Goal: Task Accomplishment & Management: Use online tool/utility

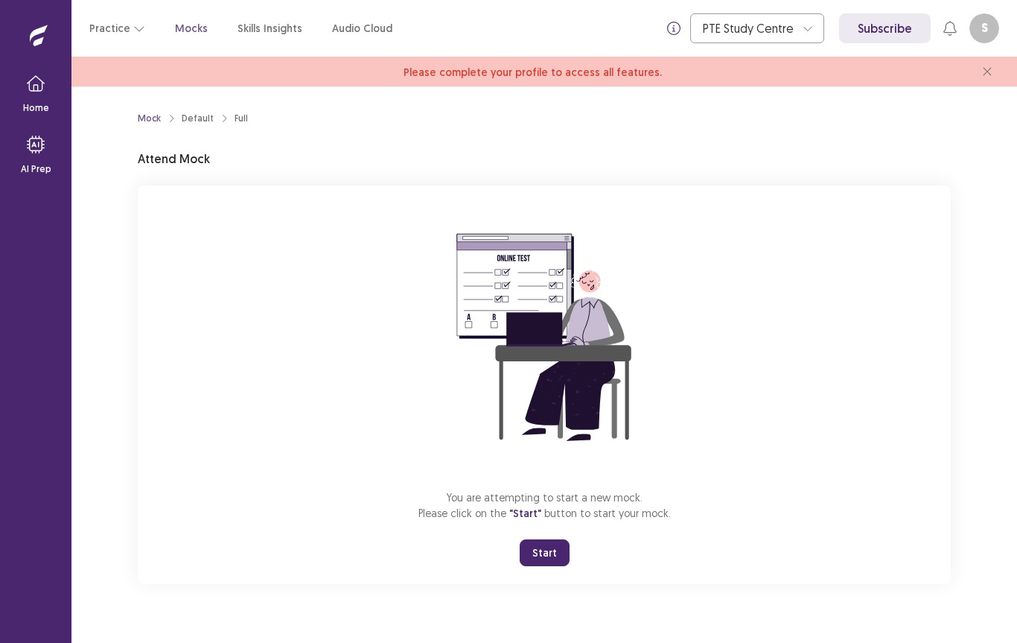
click at [550, 547] on button "Start" at bounding box center [545, 552] width 50 height 27
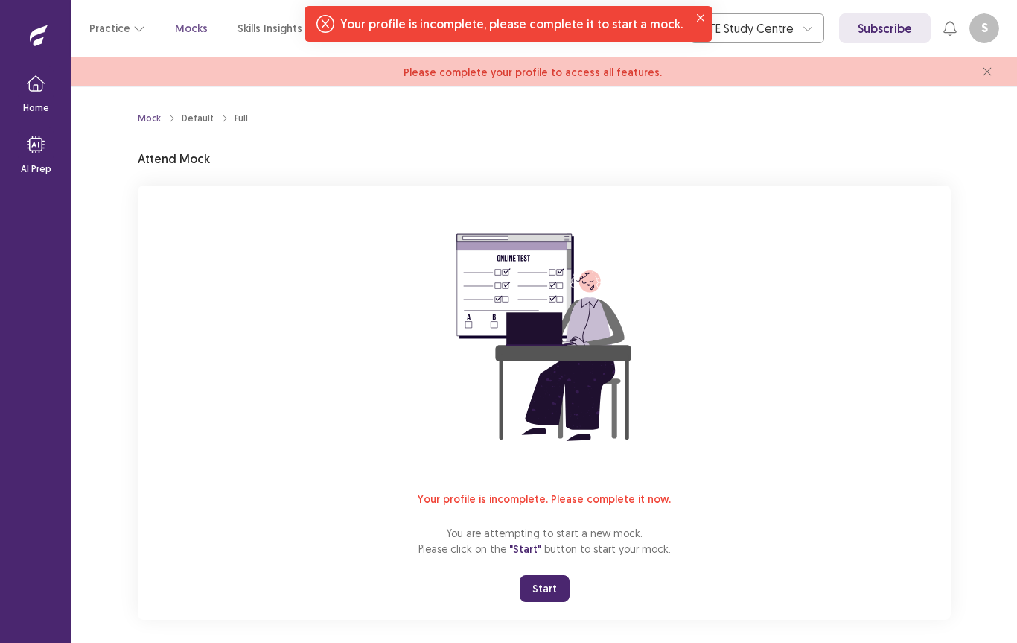
click at [590, 63] on link "Please complete your profile to access all features." at bounding box center [533, 72] width 258 height 18
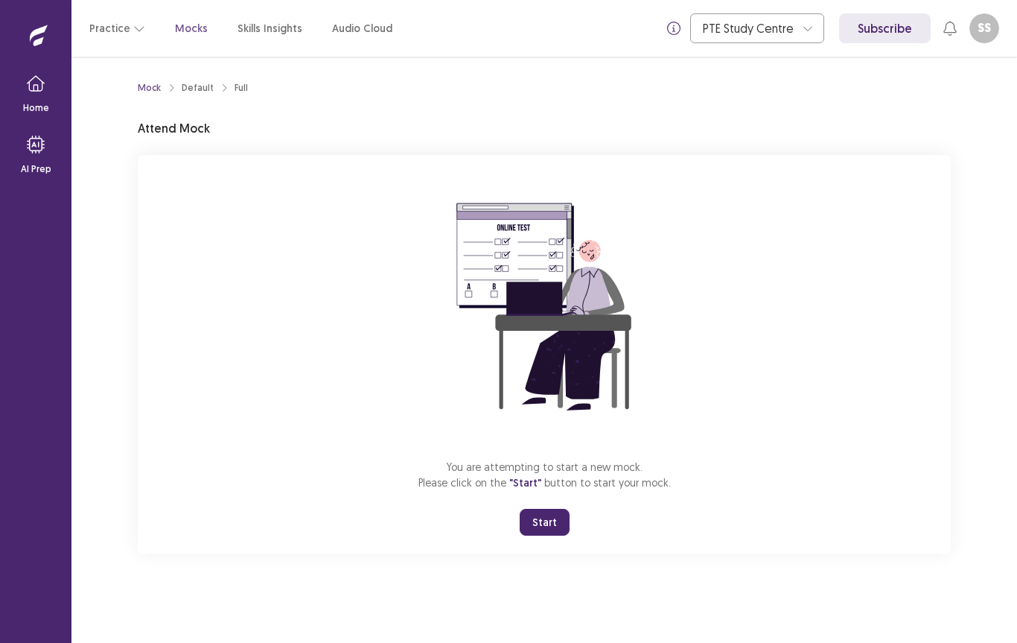
click at [544, 524] on button "Start" at bounding box center [545, 522] width 50 height 27
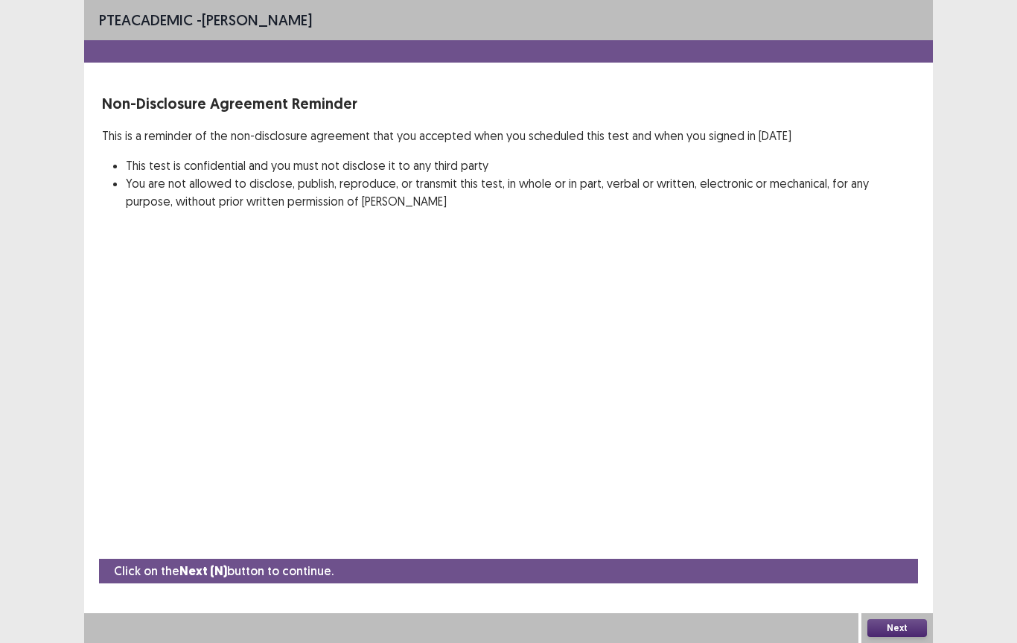
click at [904, 629] on button "Next" at bounding box center [898, 628] width 60 height 18
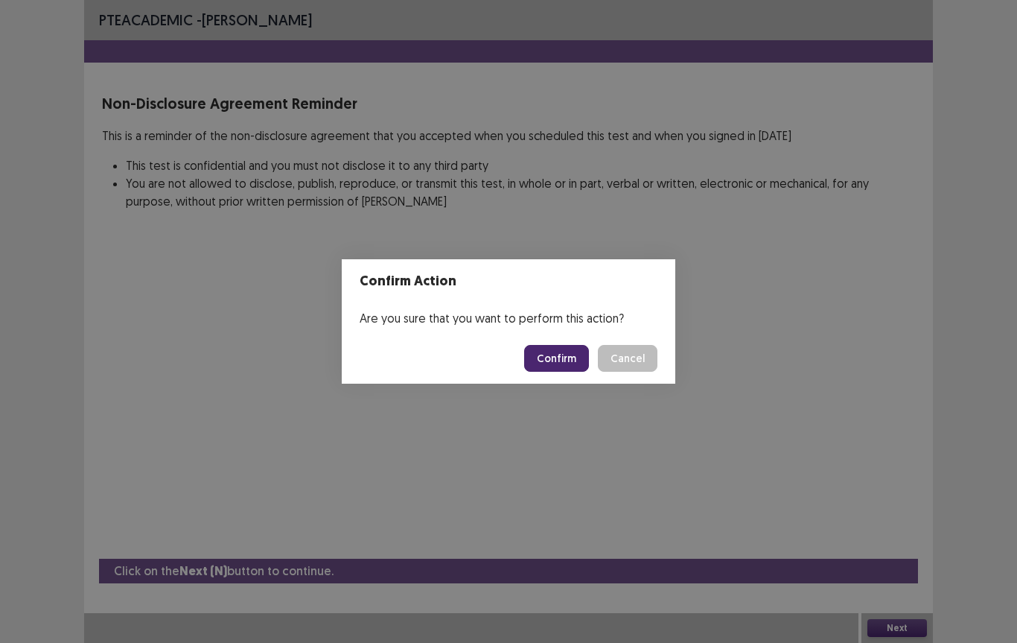
click at [553, 359] on button "Confirm" at bounding box center [556, 358] width 65 height 27
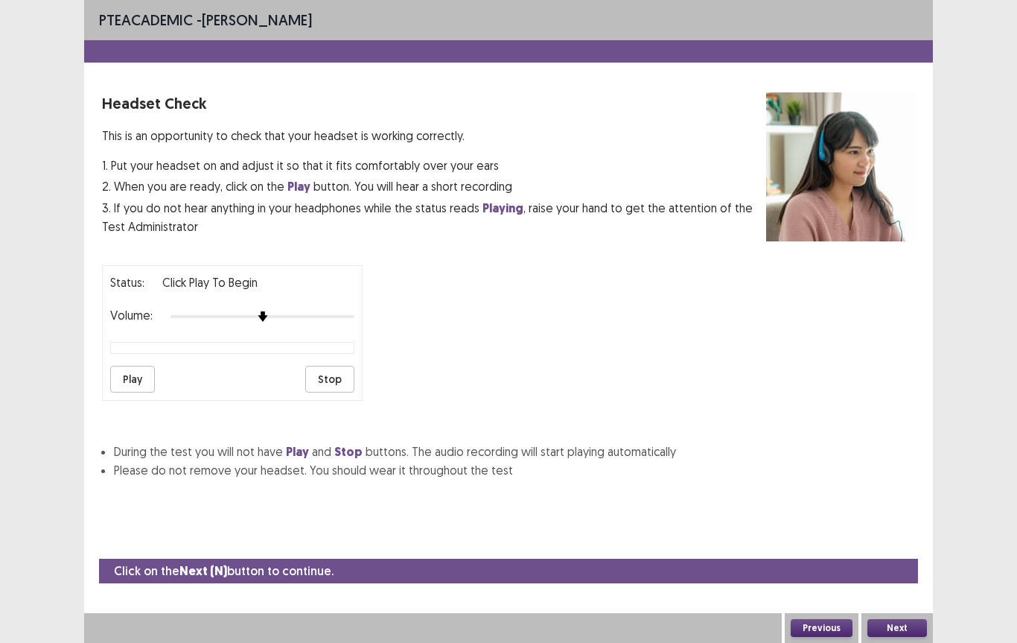
click at [141, 373] on button "Play" at bounding box center [132, 379] width 45 height 27
click at [287, 311] on div at bounding box center [263, 317] width 184 height 12
click at [290, 311] on div at bounding box center [263, 317] width 184 height 12
click at [131, 378] on button "Play" at bounding box center [132, 379] width 45 height 27
click at [906, 631] on button "Next" at bounding box center [898, 628] width 60 height 18
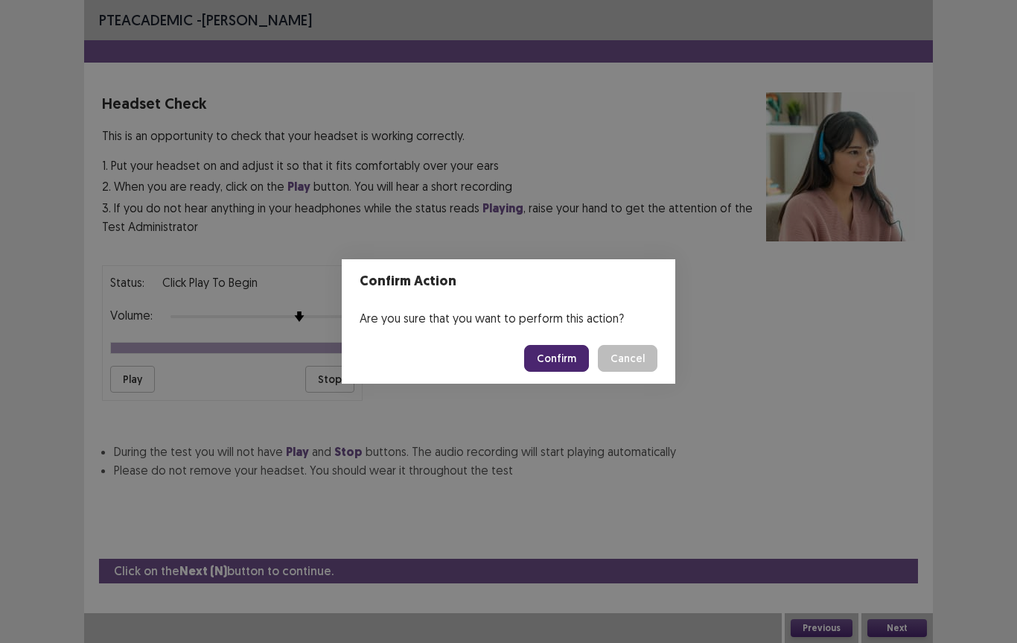
click at [557, 357] on button "Confirm" at bounding box center [556, 358] width 65 height 27
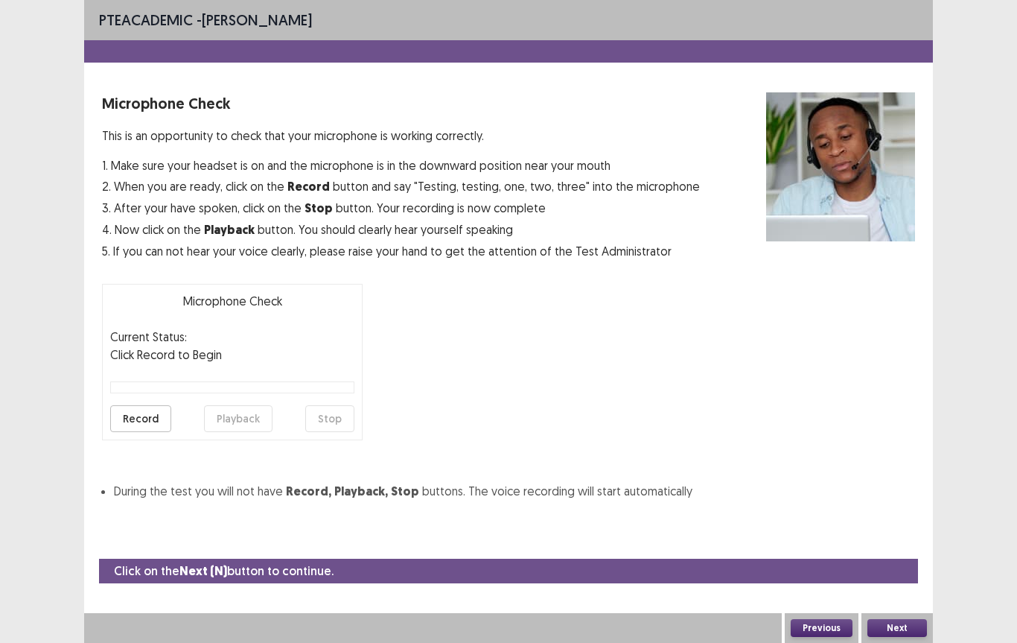
click at [144, 415] on button "Record" at bounding box center [140, 418] width 61 height 27
click at [337, 416] on button "Stop" at bounding box center [329, 418] width 49 height 27
click at [238, 423] on button "Playback" at bounding box center [238, 418] width 69 height 27
click at [904, 628] on button "Next" at bounding box center [898, 628] width 60 height 18
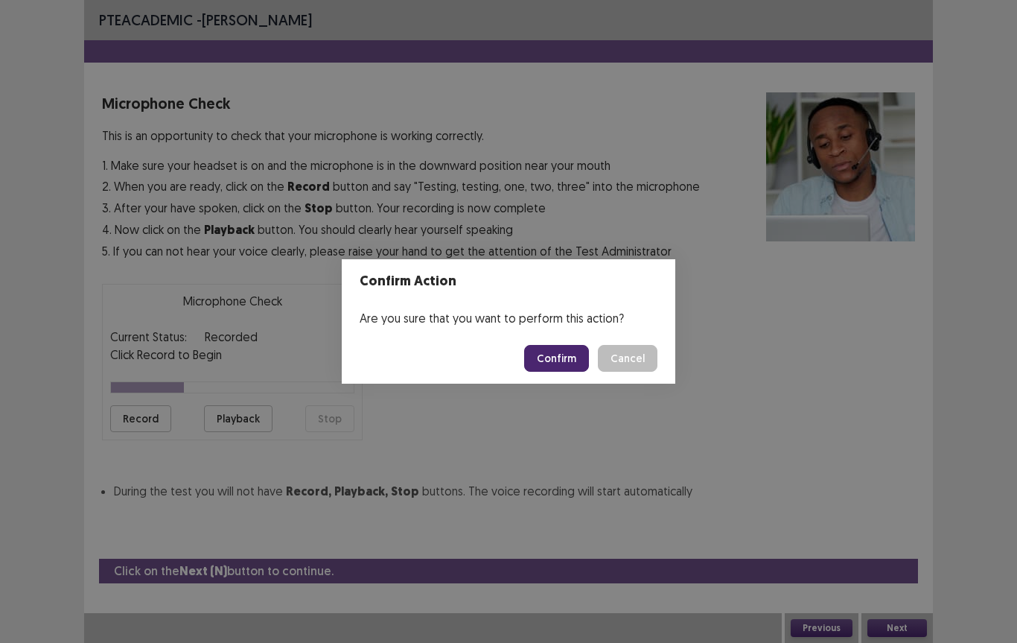
click at [557, 359] on button "Confirm" at bounding box center [556, 358] width 65 height 27
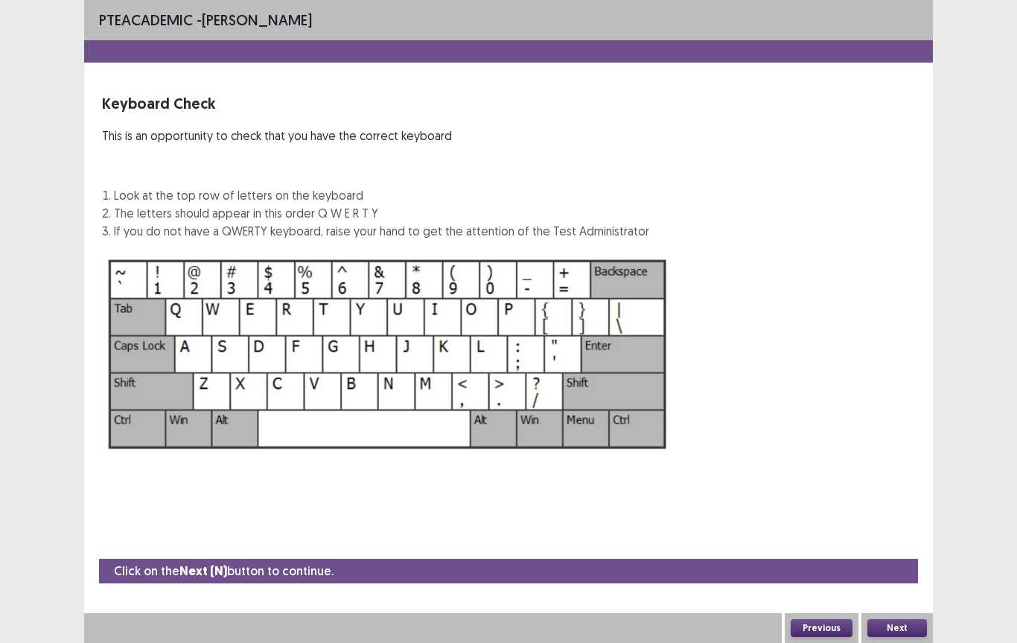
click at [904, 626] on button "Next" at bounding box center [898, 628] width 60 height 18
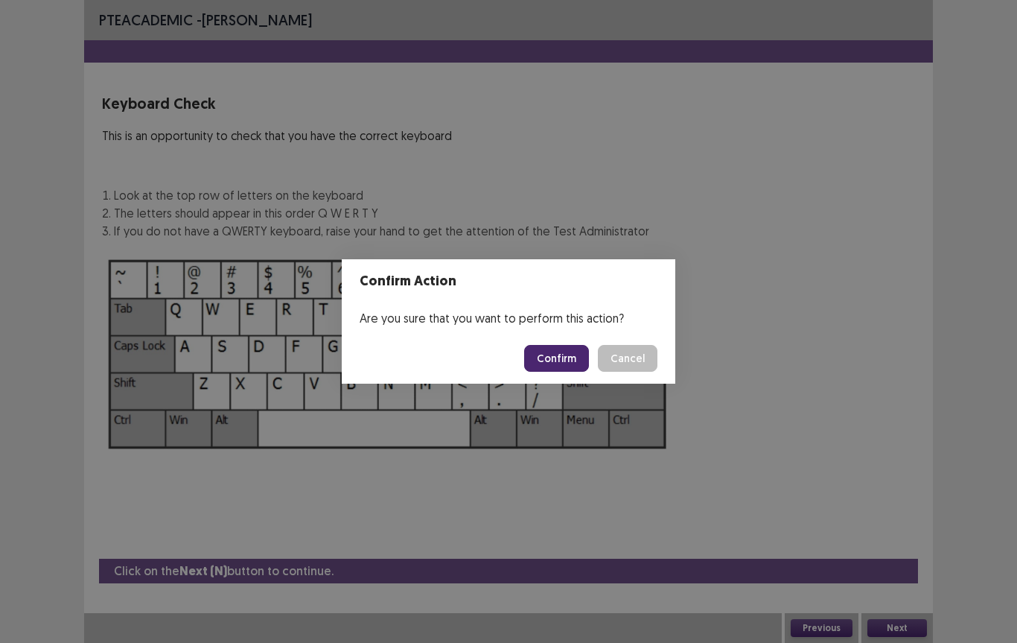
click at [550, 352] on button "Confirm" at bounding box center [556, 358] width 65 height 27
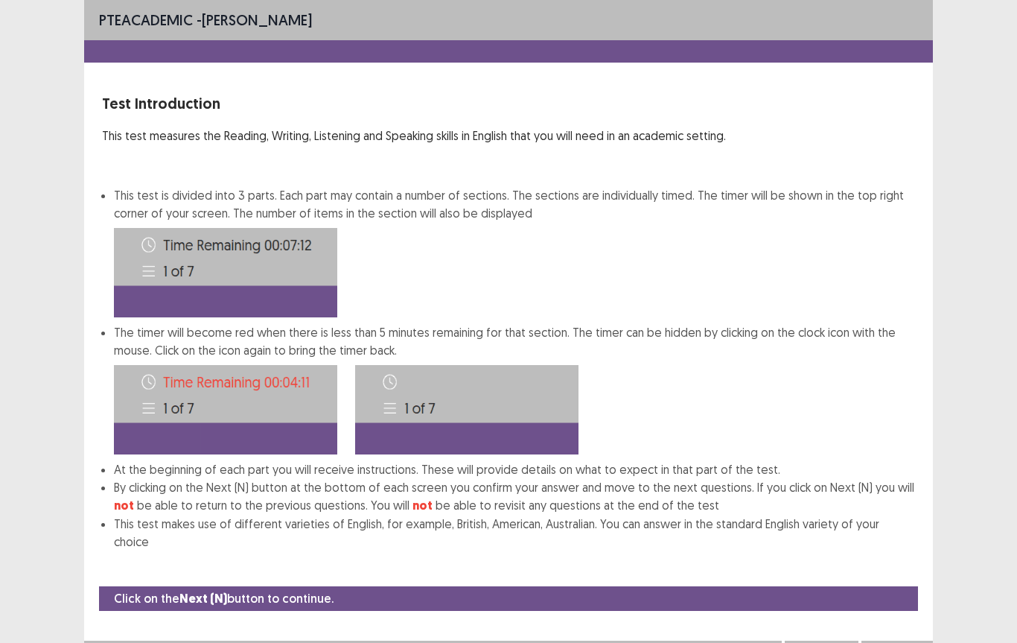
click at [903, 642] on button "Next" at bounding box center [898, 655] width 60 height 18
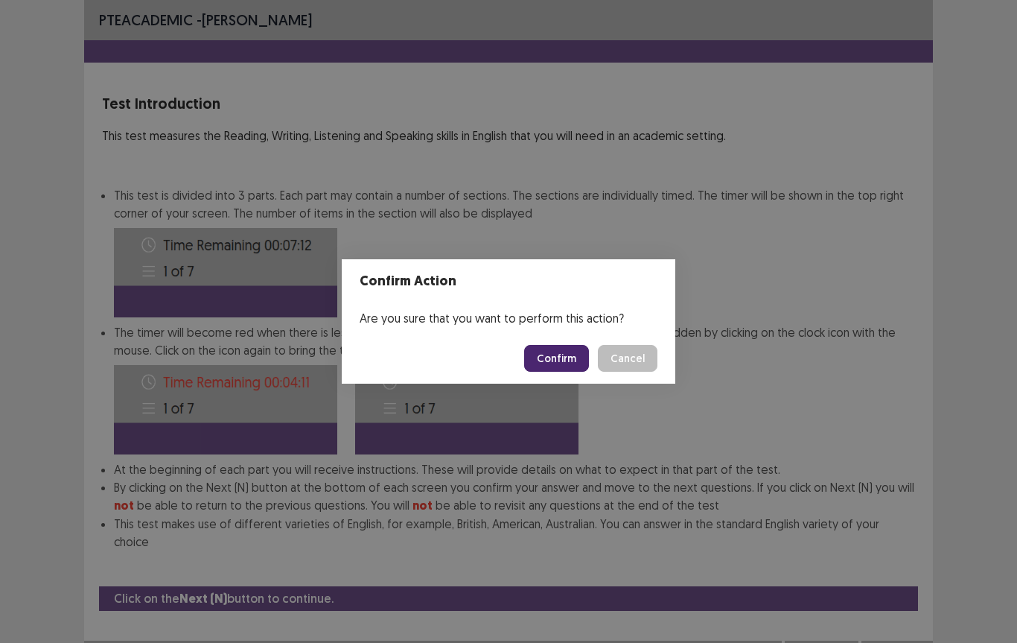
click at [569, 361] on button "Confirm" at bounding box center [556, 358] width 65 height 27
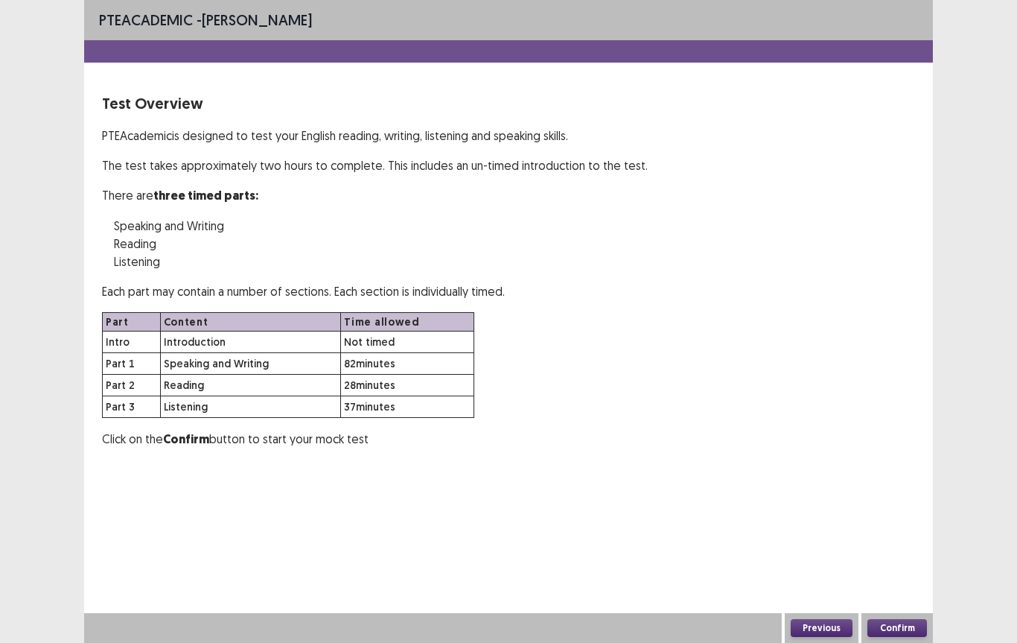
click at [898, 628] on button "Confirm" at bounding box center [898, 628] width 60 height 18
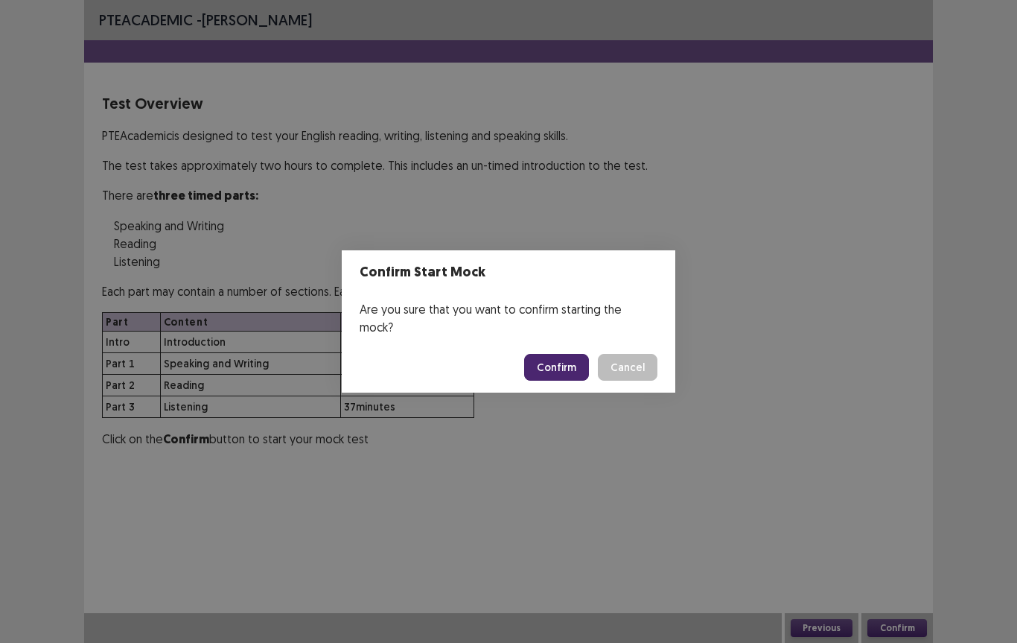
click at [567, 355] on button "Confirm" at bounding box center [556, 367] width 65 height 27
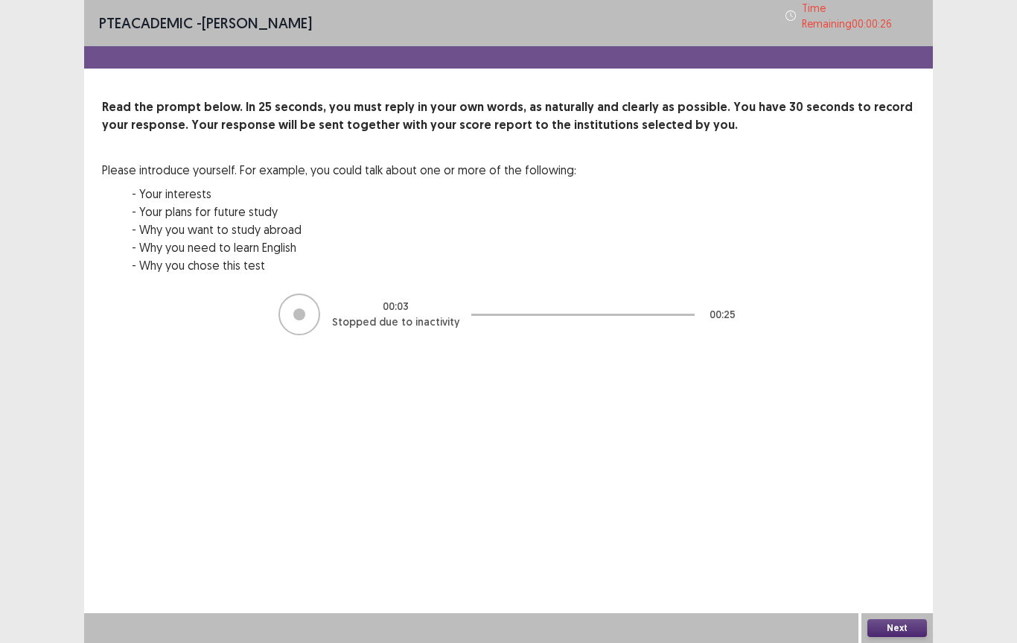
click at [311, 305] on div at bounding box center [300, 314] width 42 height 42
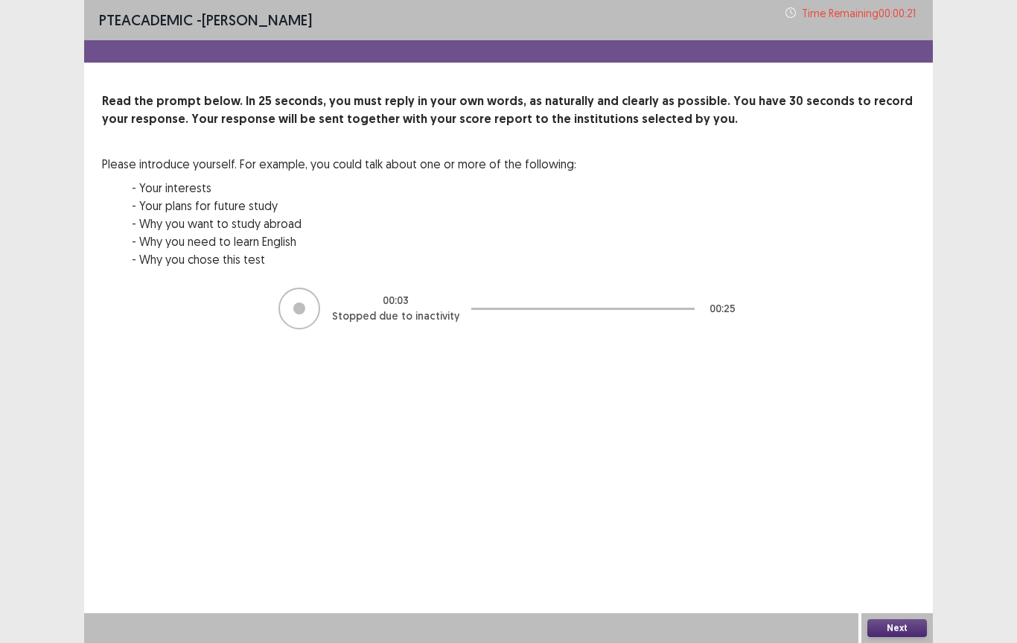
click at [305, 304] on div at bounding box center [299, 308] width 12 height 12
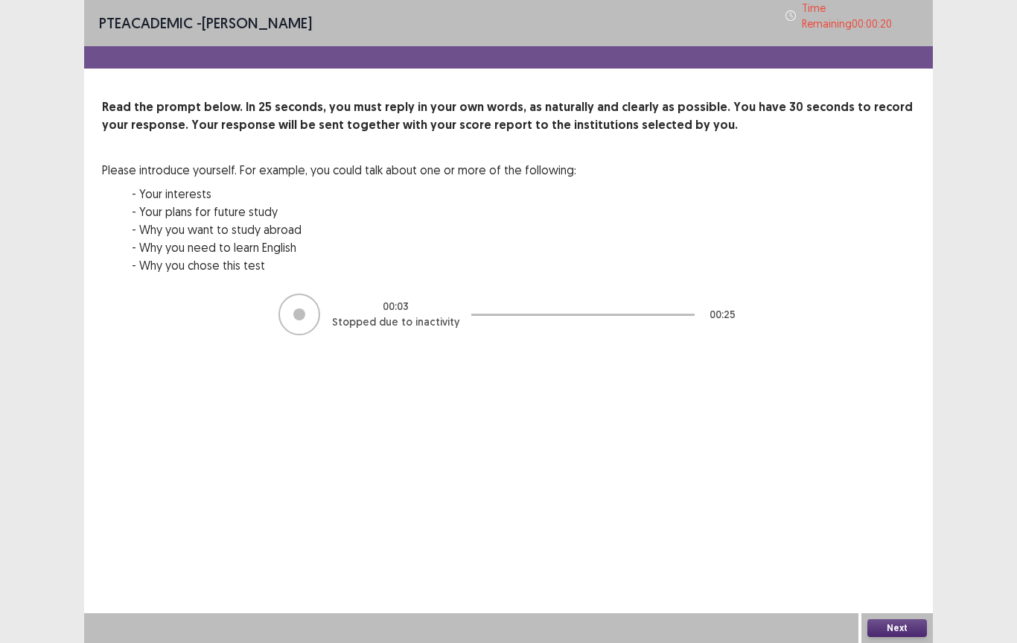
click at [305, 308] on div at bounding box center [299, 314] width 12 height 12
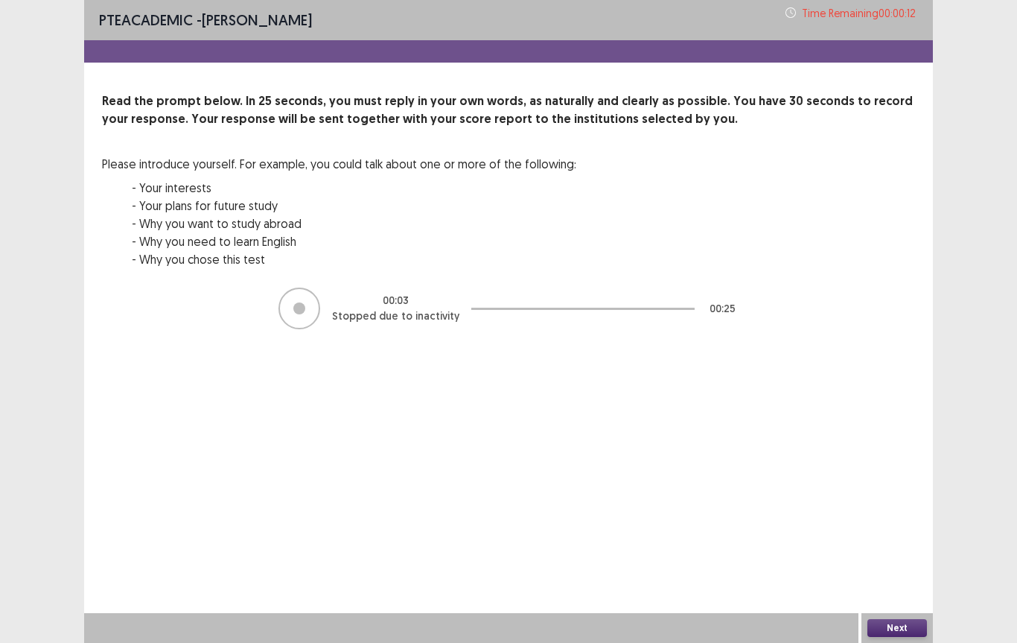
click at [903, 626] on button "Next" at bounding box center [898, 628] width 60 height 18
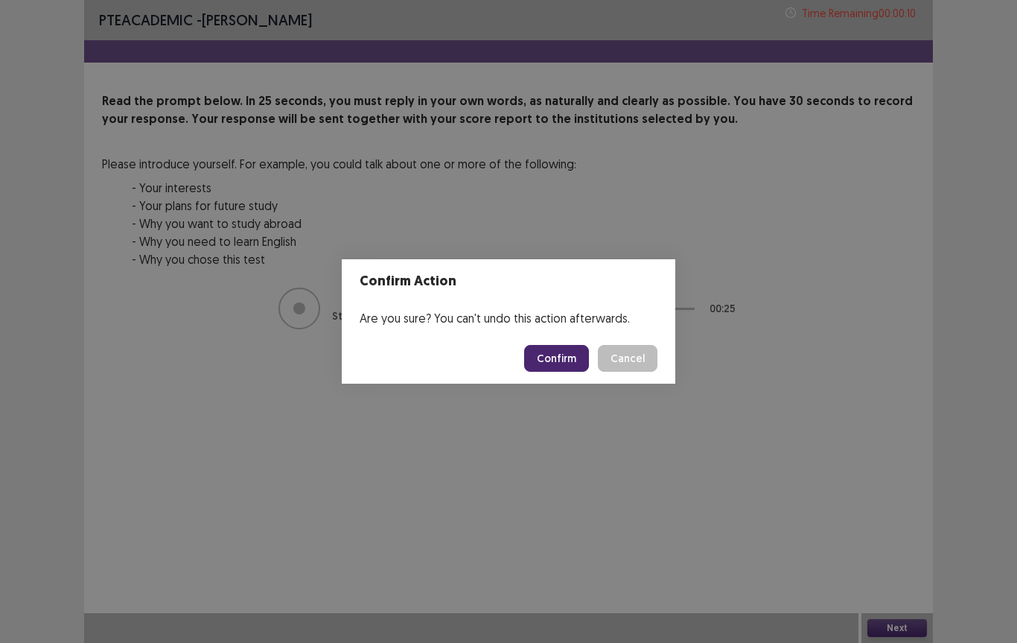
click at [574, 363] on button "Confirm" at bounding box center [556, 358] width 65 height 27
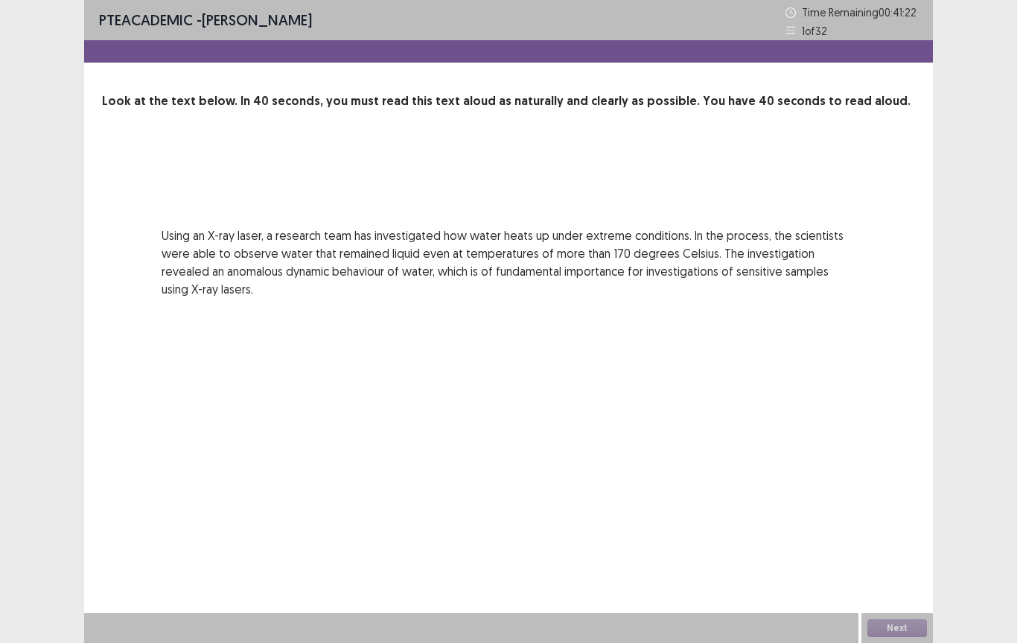
click at [375, 105] on p "Look at the text below. In 40 seconds, you must read this text aloud as natural…" at bounding box center [508, 101] width 813 height 18
click at [522, 316] on div "PTE academic - [PERSON_NAME] Time Remaining 00 : 41 : 12 1 of 32 Look at the te…" at bounding box center [508, 164] width 849 height 328
click at [899, 629] on div "Next" at bounding box center [897, 628] width 71 height 30
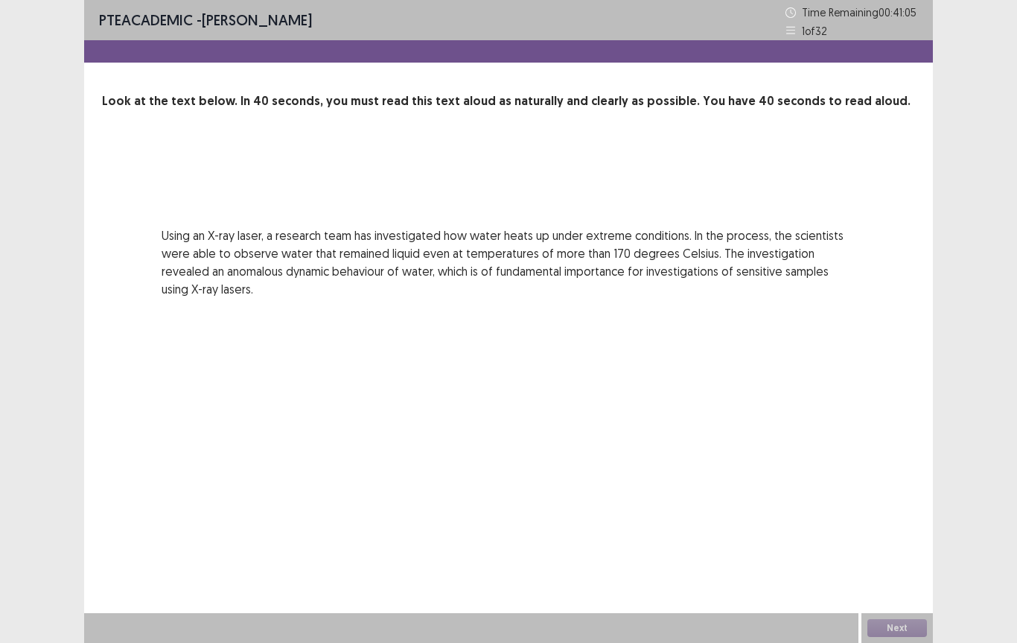
click at [520, 252] on p "Using an X-ray laser, a research team has investigated how water heats up under…" at bounding box center [509, 261] width 694 height 71
click at [653, 266] on p "Using an X-ray laser, a research team has investigated how water heats up under…" at bounding box center [509, 261] width 694 height 71
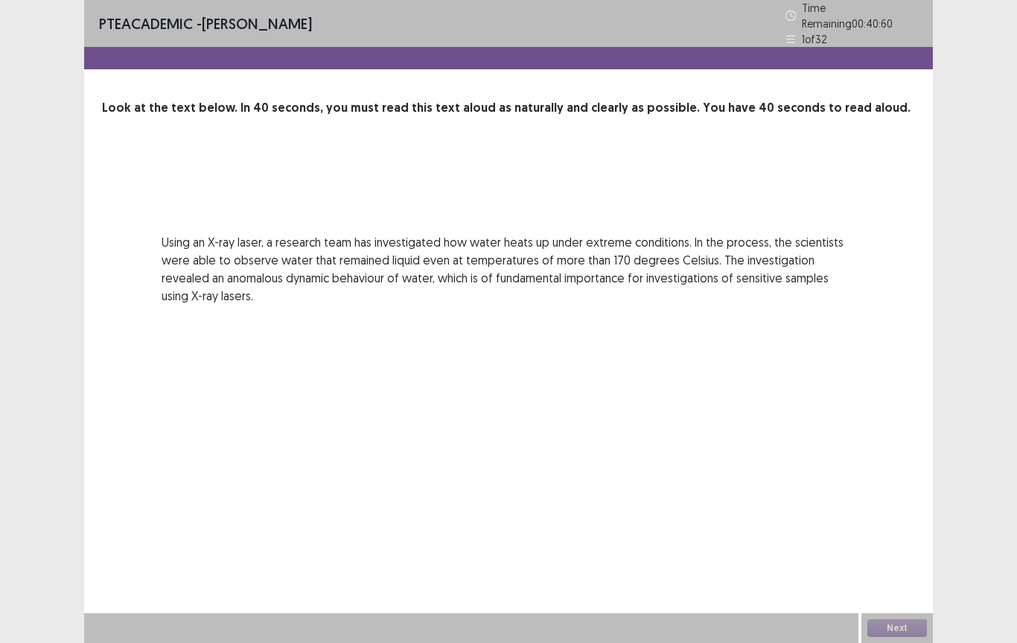
click at [914, 633] on div "Next" at bounding box center [897, 628] width 71 height 30
click at [894, 630] on div "Next" at bounding box center [897, 628] width 71 height 30
click at [912, 629] on div "Next" at bounding box center [897, 628] width 71 height 30
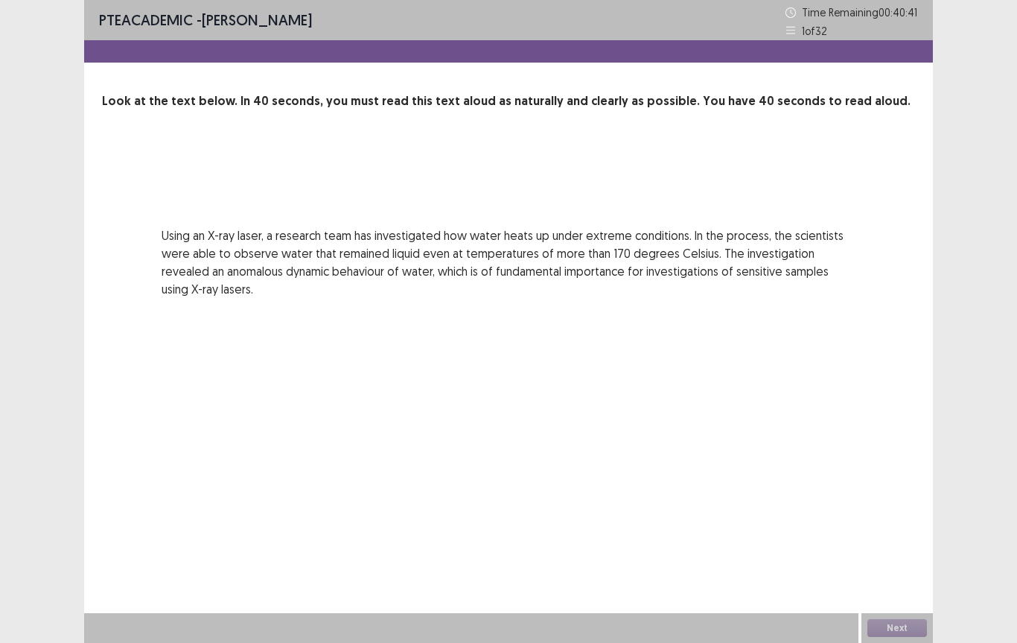
click at [903, 624] on div "Next" at bounding box center [897, 628] width 71 height 30
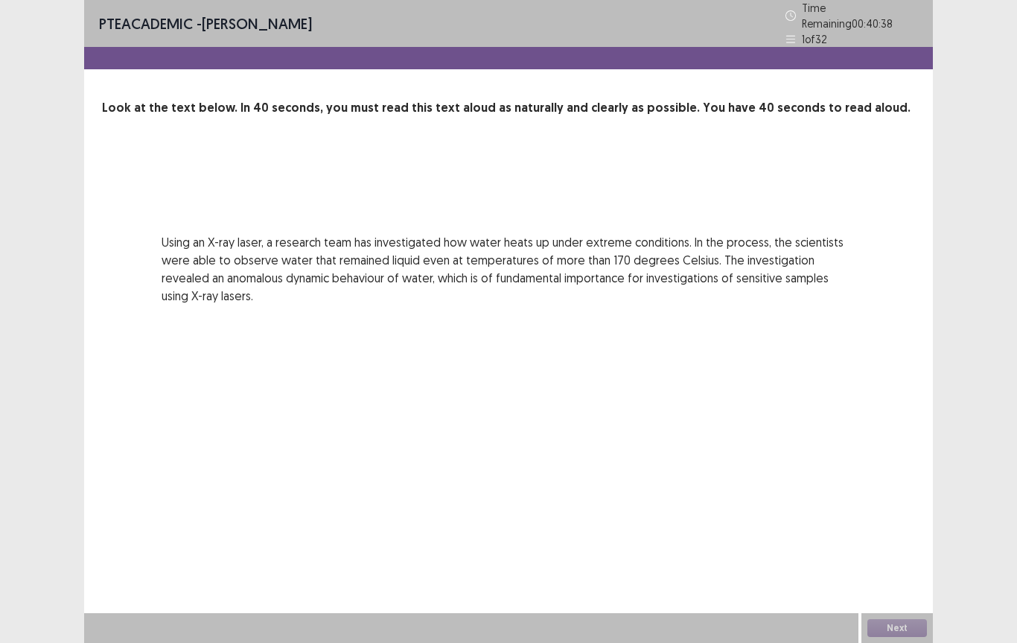
click at [586, 384] on div "PTE academic - [PERSON_NAME] Time Remaining 00 : 40 : 38 1 of 32 Look at the te…" at bounding box center [508, 321] width 849 height 643
click at [915, 630] on div "Next" at bounding box center [897, 628] width 71 height 30
click at [909, 629] on div "Next" at bounding box center [897, 628] width 71 height 30
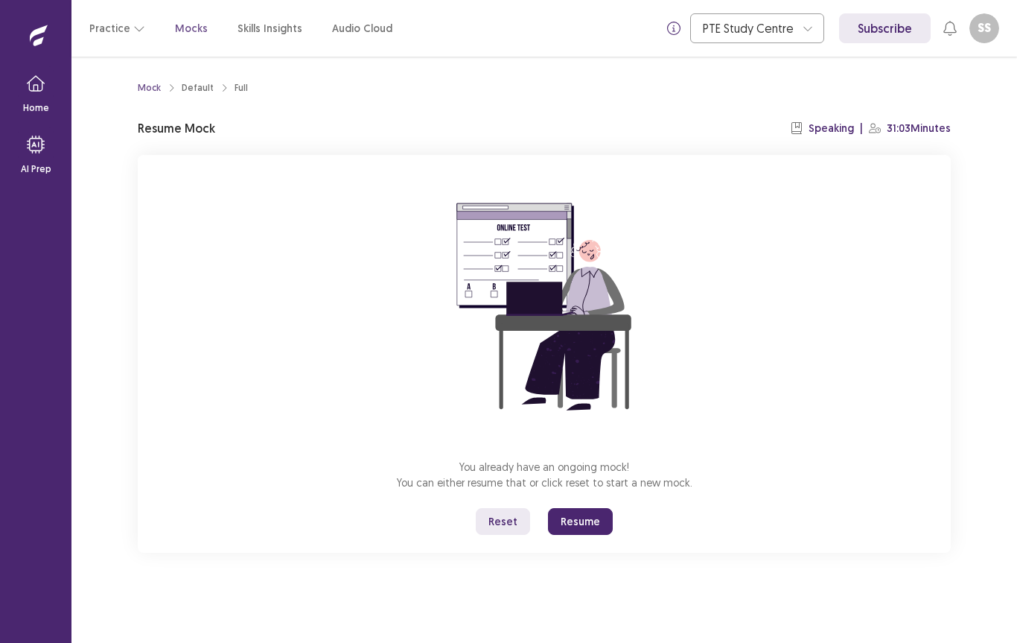
click at [591, 518] on button "Resume" at bounding box center [580, 521] width 65 height 27
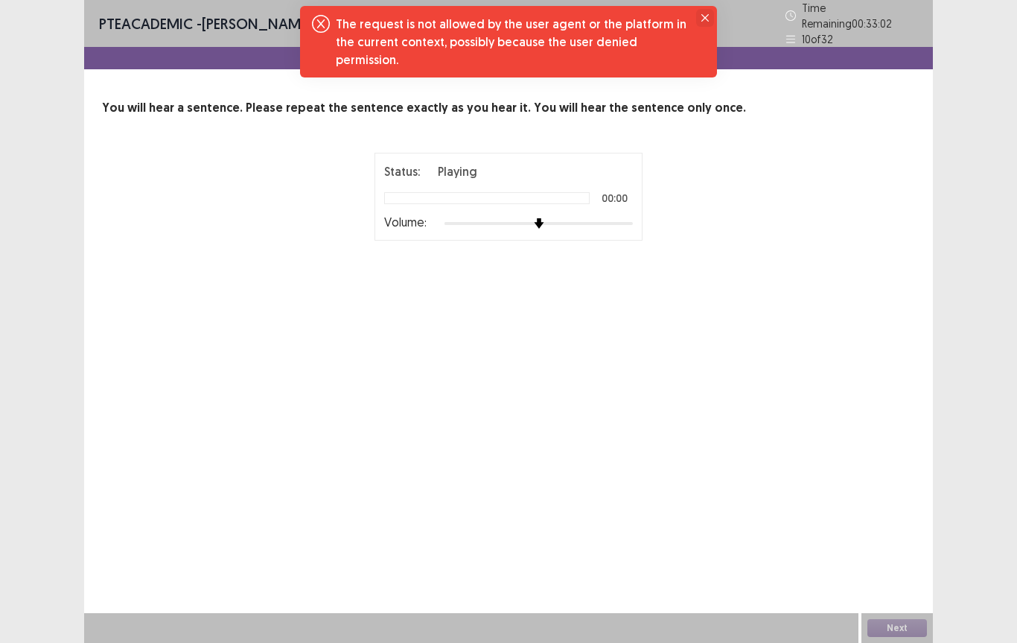
click at [705, 17] on icon "Close" at bounding box center [705, 17] width 7 height 7
